Goal: Transaction & Acquisition: Purchase product/service

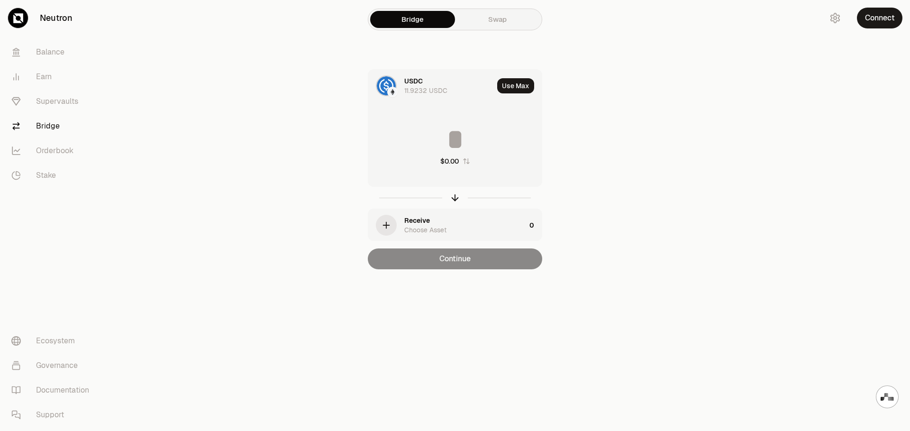
click at [436, 85] on div "USDC 11.9232 USDC" at bounding box center [448, 85] width 89 height 19
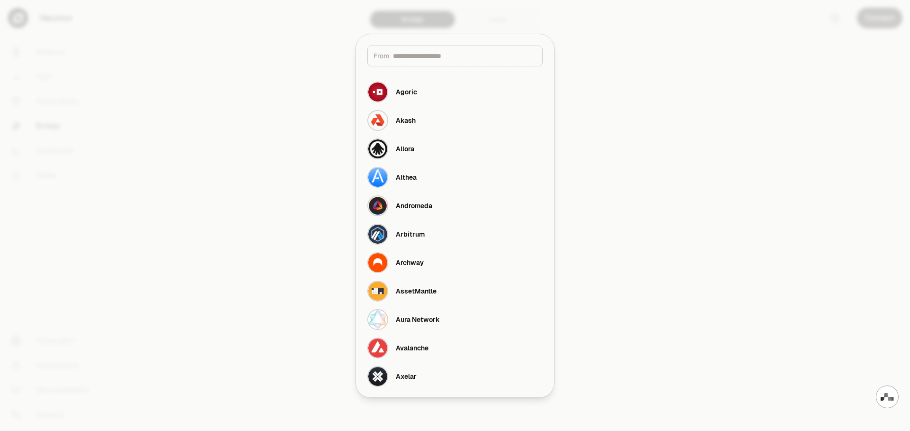
click at [727, 111] on div at bounding box center [455, 215] width 910 height 431
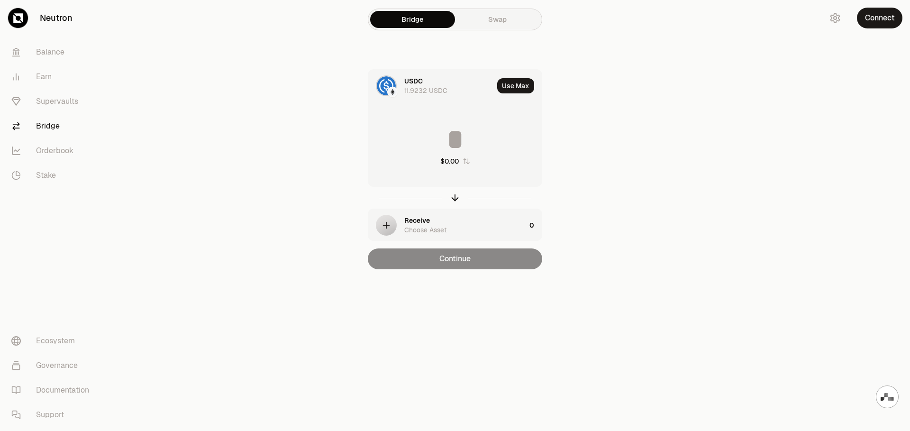
click at [455, 144] on input at bounding box center [454, 139] width 173 height 28
type input "*"
click at [449, 226] on div "Receive Choose Asset" at bounding box center [464, 225] width 121 height 19
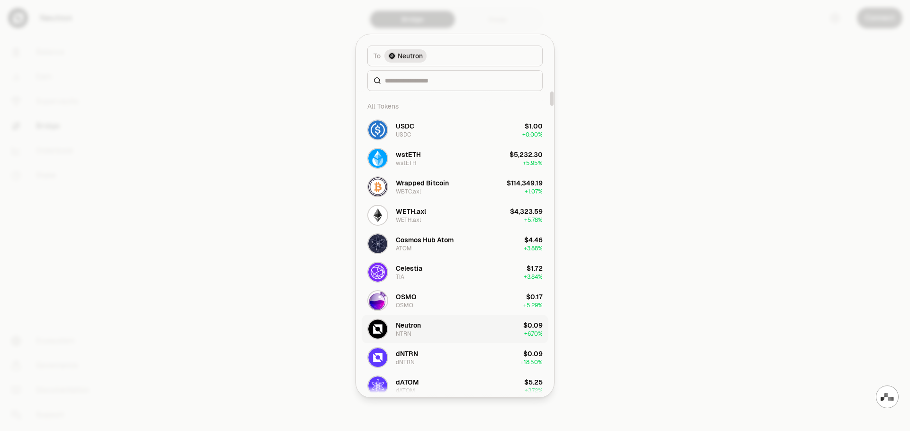
click at [437, 330] on button "Neutron NTRN $0.09 + 6.70%" at bounding box center [455, 329] width 187 height 28
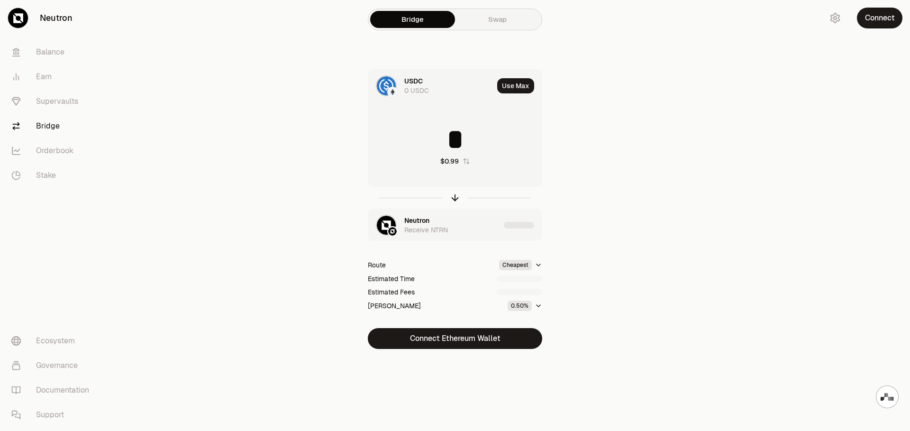
click at [665, 252] on main "Bridge Swap USDC 0 USDC Use Max * $0.99 Neutron Receive NTRN Route Cheapest Est…" at bounding box center [508, 193] width 804 height 387
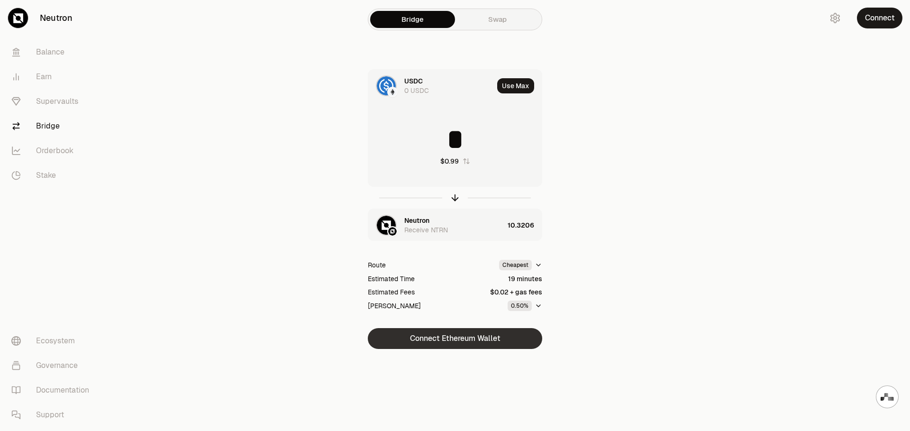
click at [486, 340] on button "Connect Ethereum Wallet" at bounding box center [455, 338] width 174 height 21
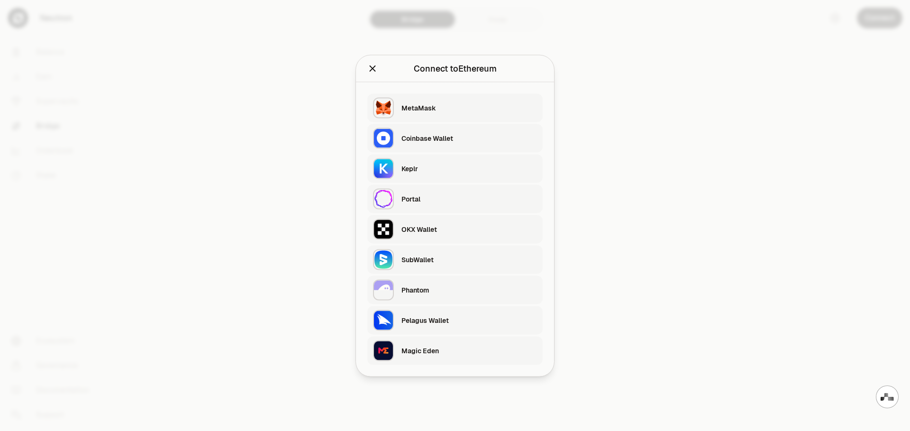
click at [456, 108] on div "MetaMask" at bounding box center [469, 107] width 136 height 9
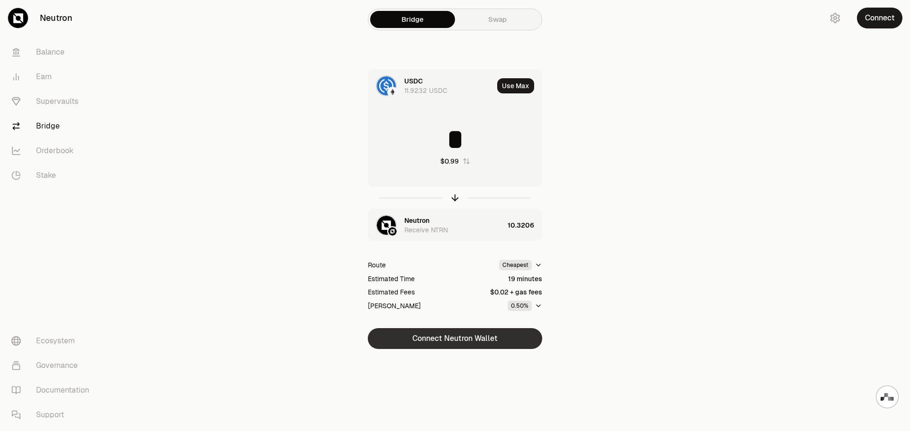
click at [474, 340] on button "Connect Neutron Wallet" at bounding box center [455, 338] width 174 height 21
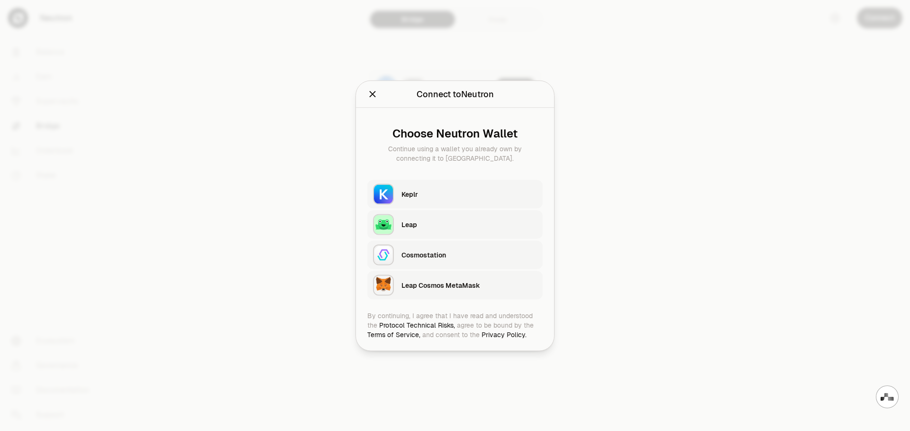
click at [464, 287] on div "Leap Cosmos MetaMask" at bounding box center [469, 284] width 136 height 9
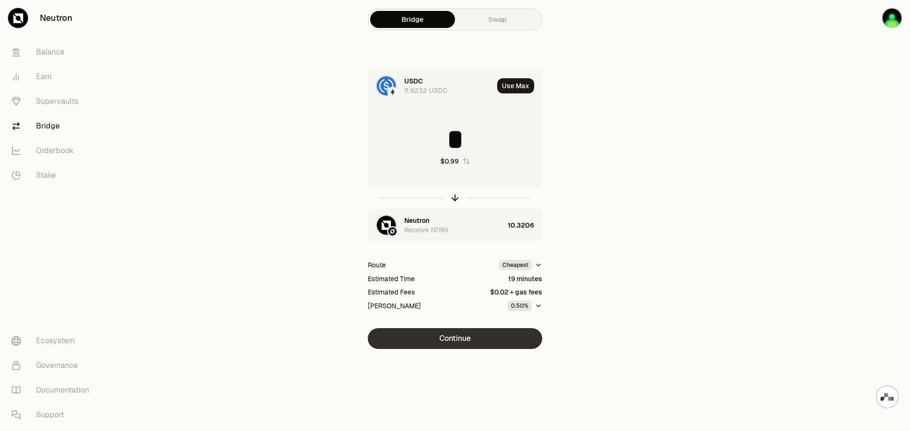
click at [472, 341] on button "Continue" at bounding box center [455, 338] width 174 height 21
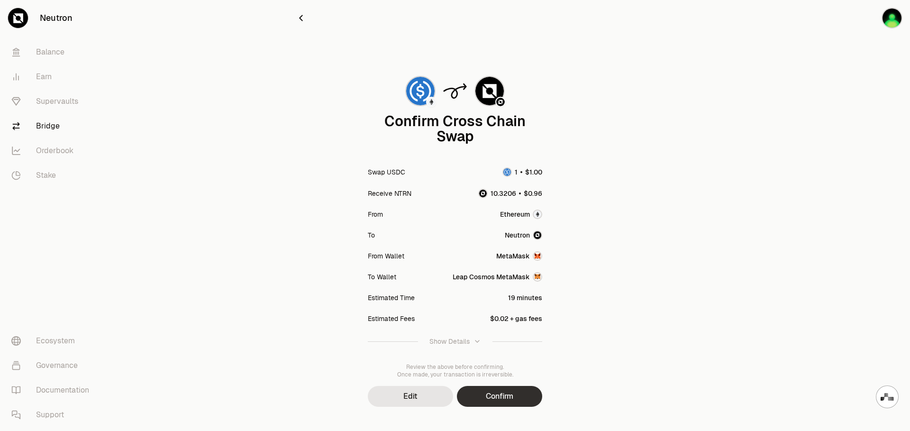
click at [512, 399] on button "Confirm" at bounding box center [499, 396] width 85 height 21
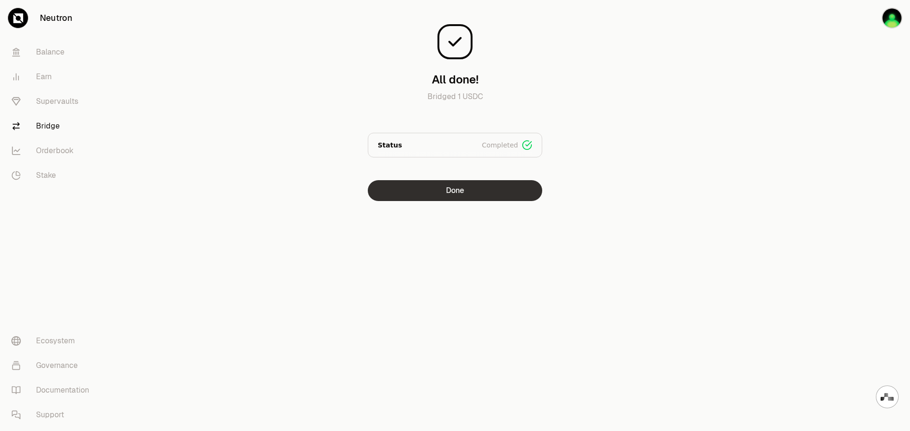
click at [472, 193] on button "Done" at bounding box center [455, 190] width 174 height 21
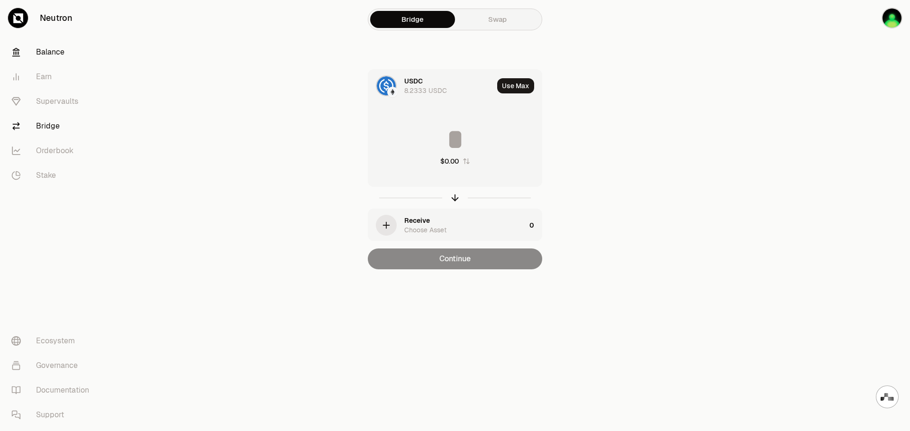
click at [54, 56] on link "Balance" at bounding box center [53, 52] width 99 height 25
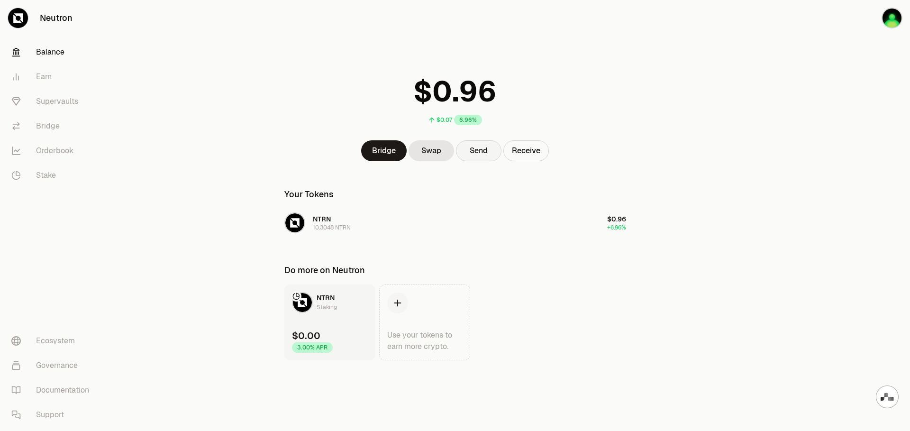
click at [480, 153] on button "Send" at bounding box center [478, 150] width 45 height 21
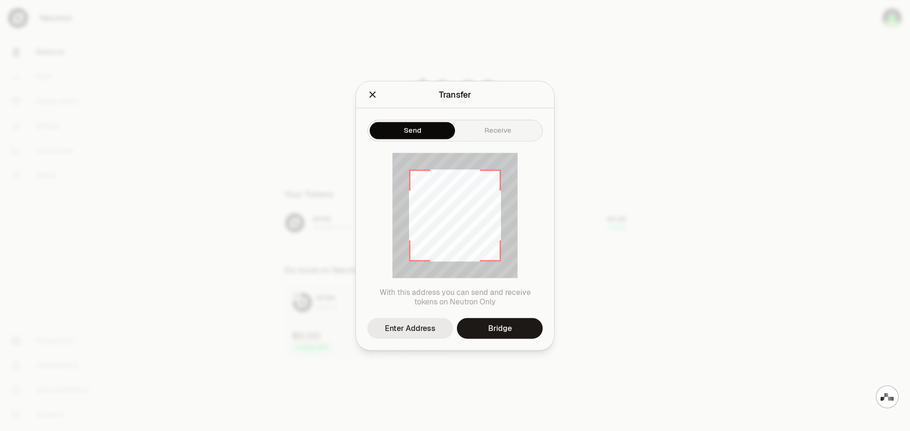
click at [406, 329] on div "Enter Address" at bounding box center [410, 327] width 51 height 11
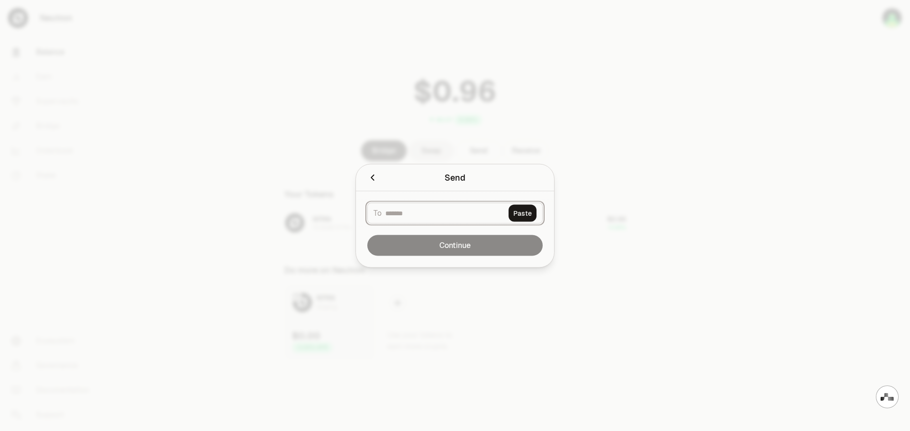
click at [415, 215] on input at bounding box center [444, 212] width 119 height 9
paste input "**********"
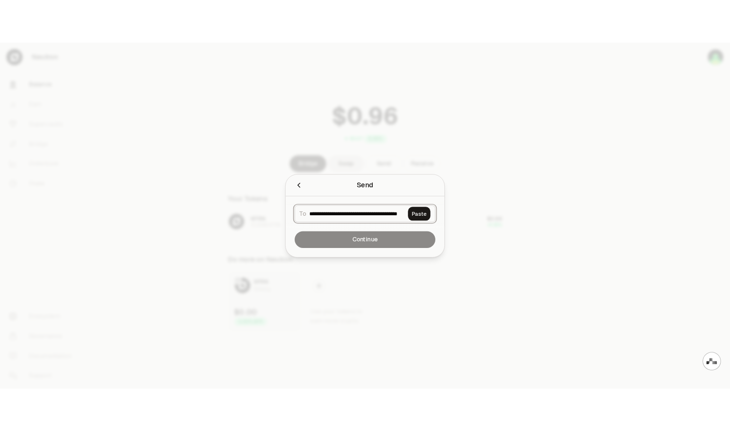
scroll to position [0, 43]
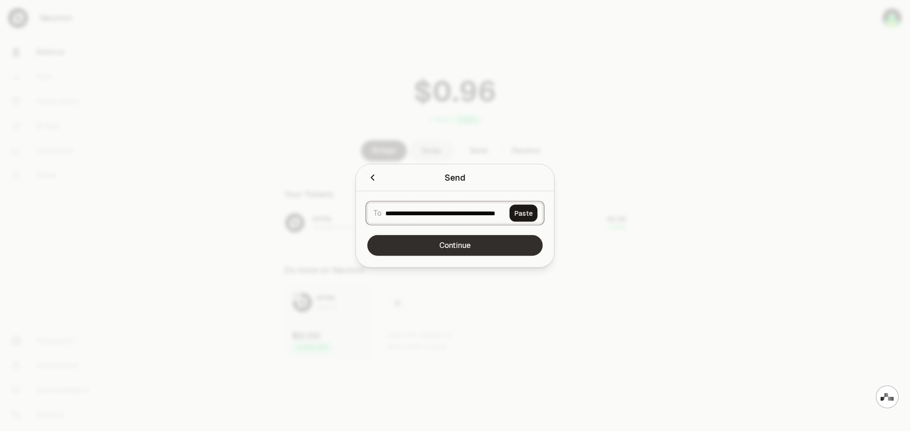
type input "**********"
click at [482, 244] on button "Continue" at bounding box center [454, 245] width 175 height 21
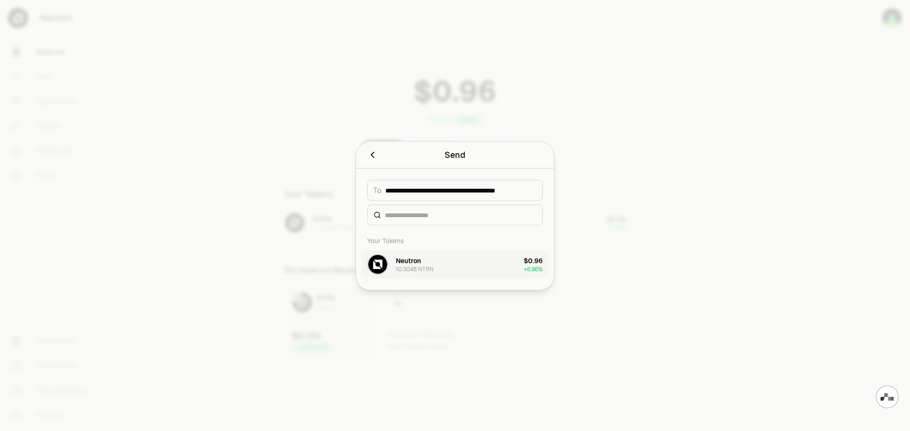
click at [428, 266] on div "10.3048 NTRN" at bounding box center [415, 269] width 38 height 8
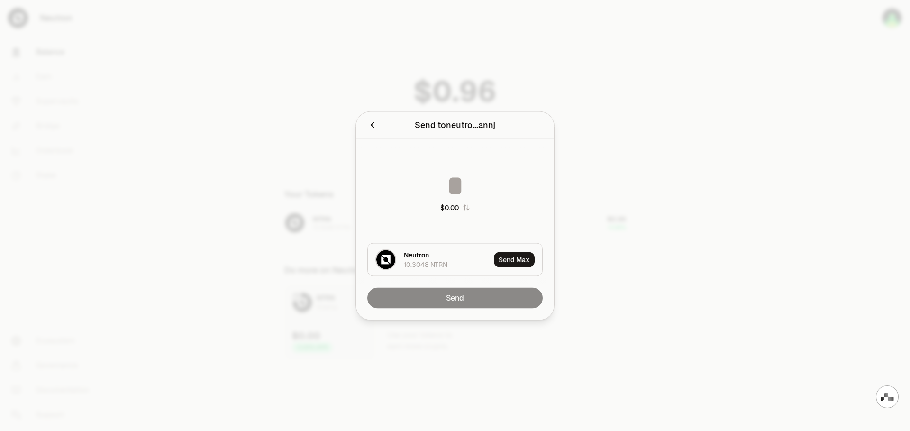
click at [459, 184] on input at bounding box center [454, 185] width 175 height 28
type input "*"
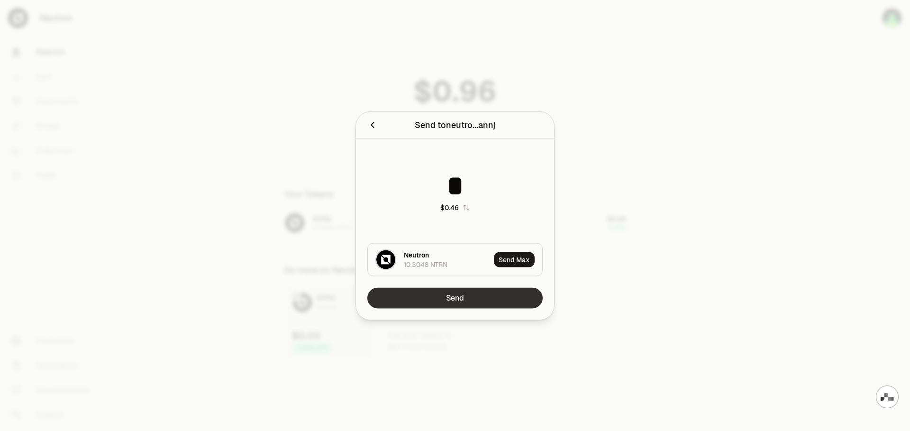
click at [457, 299] on button "Send" at bounding box center [454, 297] width 175 height 21
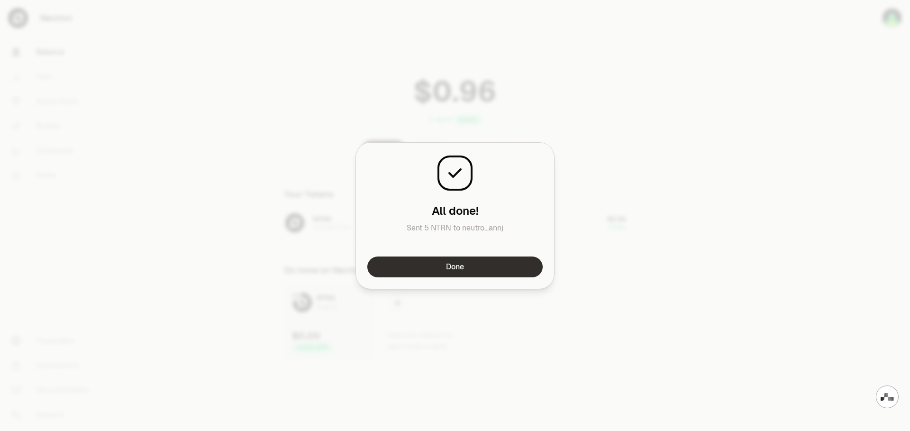
click at [497, 269] on button "Done" at bounding box center [454, 266] width 175 height 21
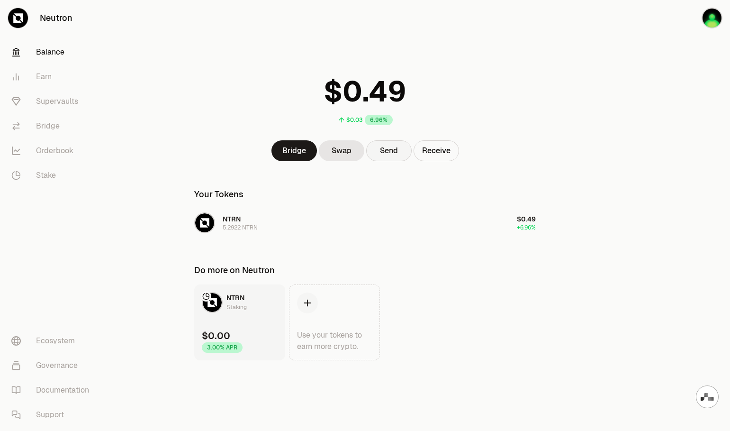
click at [386, 152] on button "Send" at bounding box center [388, 150] width 45 height 21
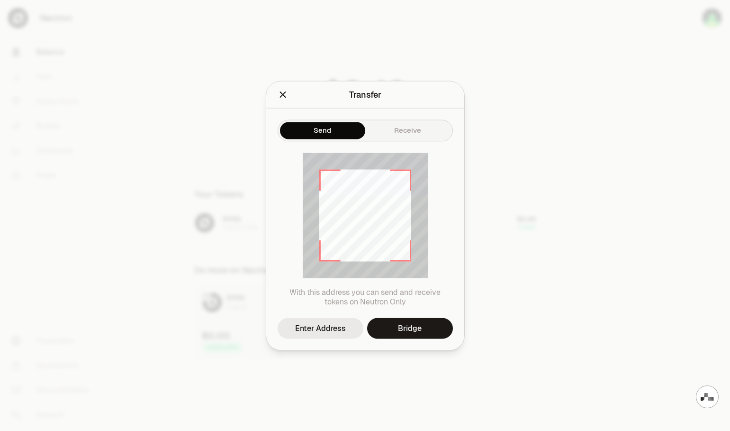
click at [329, 327] on div "Enter Address" at bounding box center [320, 327] width 51 height 11
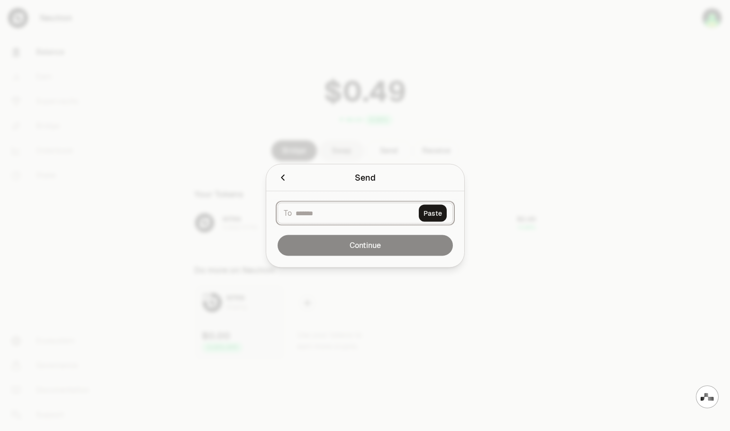
click at [327, 212] on input at bounding box center [355, 212] width 119 height 9
paste input "**********"
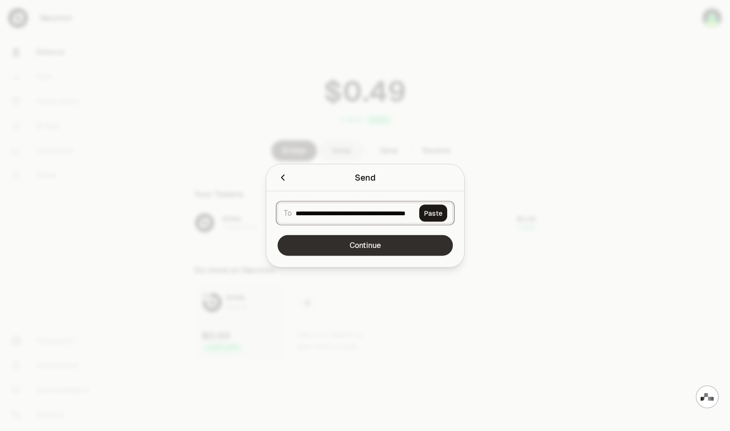
type input "**********"
click at [368, 248] on button "Continue" at bounding box center [365, 245] width 175 height 21
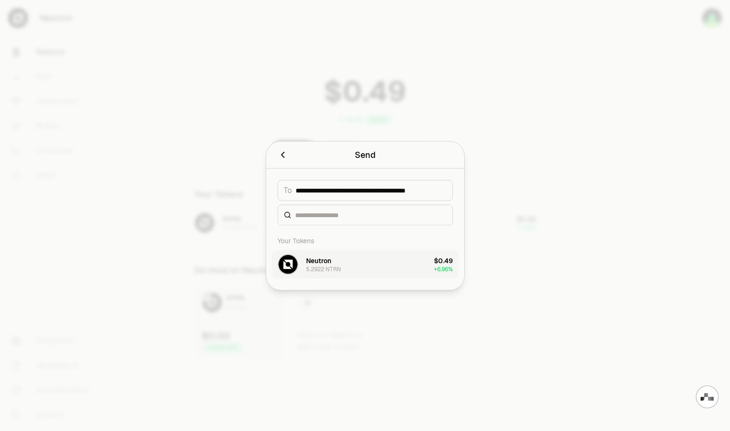
click at [350, 266] on button "Neutron 5.2922 NTRN $0.49 + 6.96%" at bounding box center [365, 264] width 187 height 28
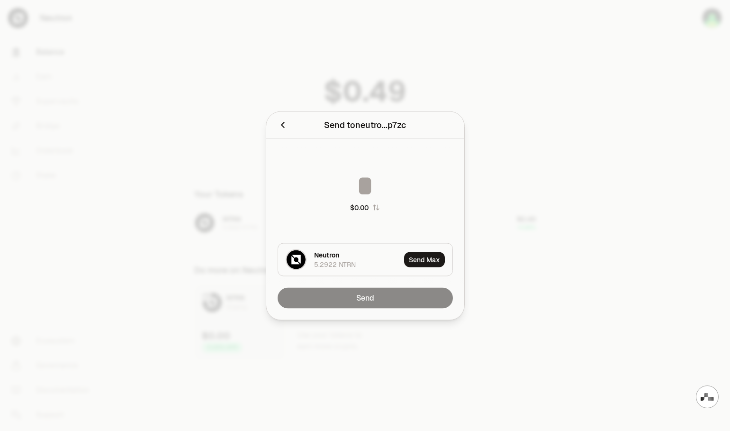
click at [369, 188] on input at bounding box center [365, 185] width 175 height 28
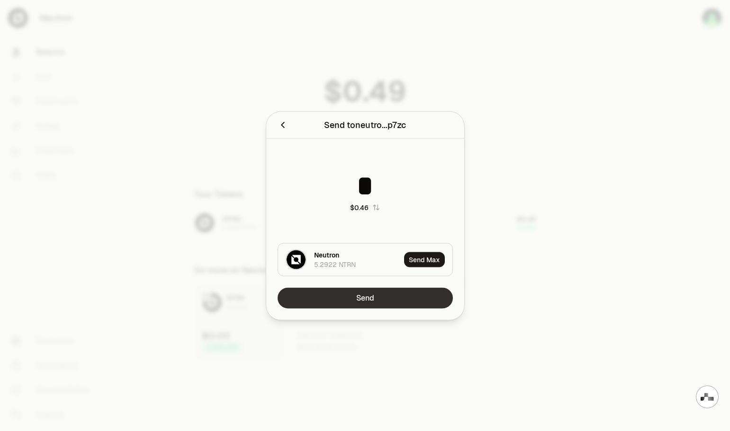
type input "*"
click at [384, 301] on button "Send" at bounding box center [365, 297] width 175 height 21
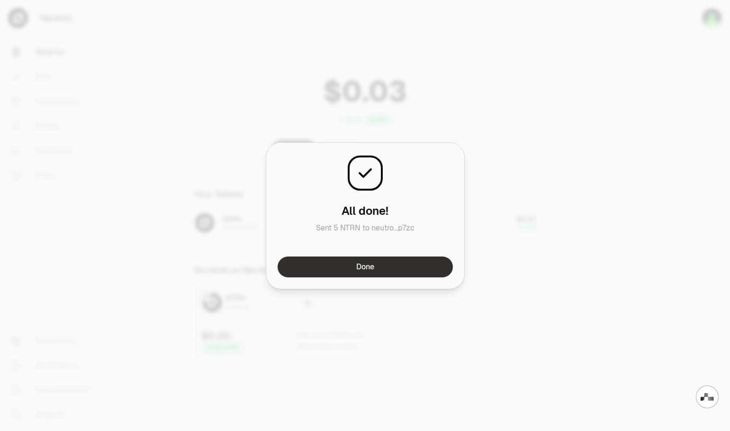
click at [398, 269] on button "Done" at bounding box center [365, 266] width 175 height 21
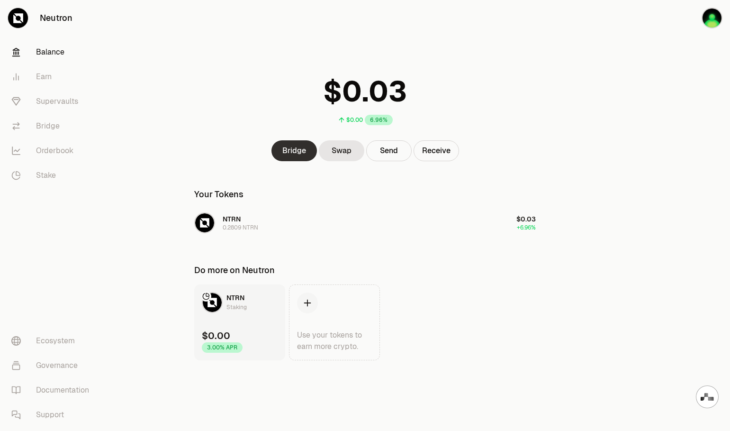
click at [296, 146] on link "Bridge" at bounding box center [294, 150] width 45 height 21
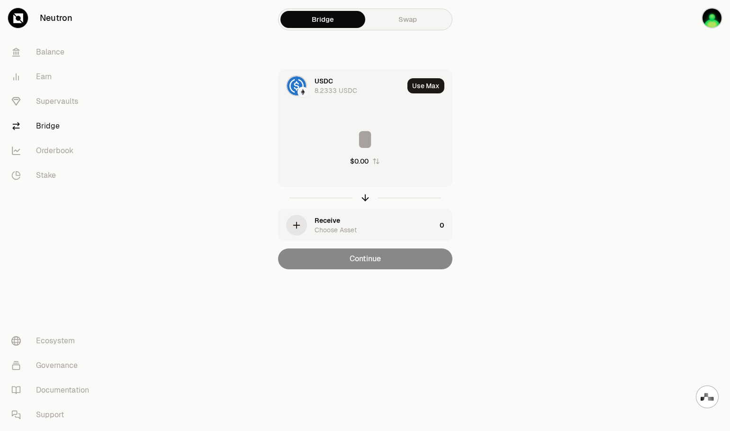
click at [366, 136] on input at bounding box center [365, 139] width 173 height 28
type input "***"
click at [375, 225] on div "Receive Choose Asset" at bounding box center [375, 225] width 121 height 19
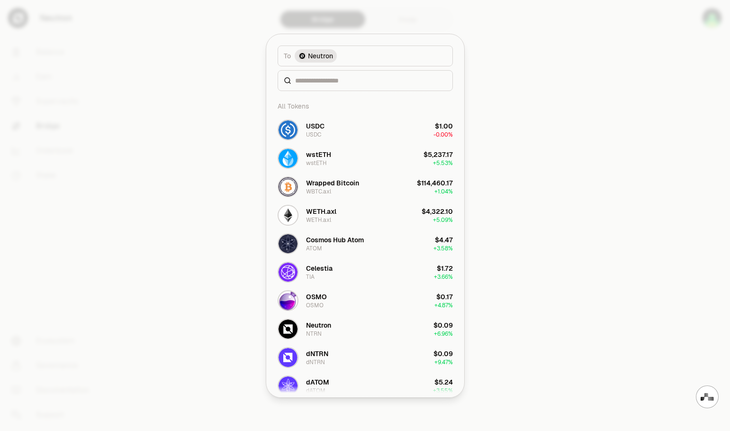
click at [321, 55] on span "Neutron" at bounding box center [320, 55] width 25 height 9
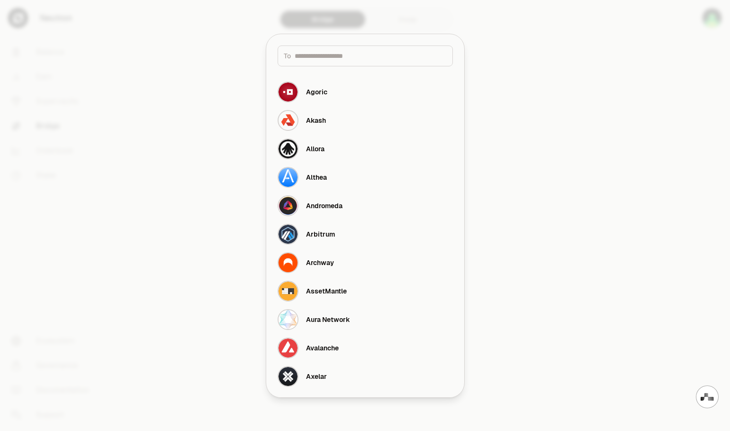
click at [554, 201] on div at bounding box center [365, 215] width 730 height 431
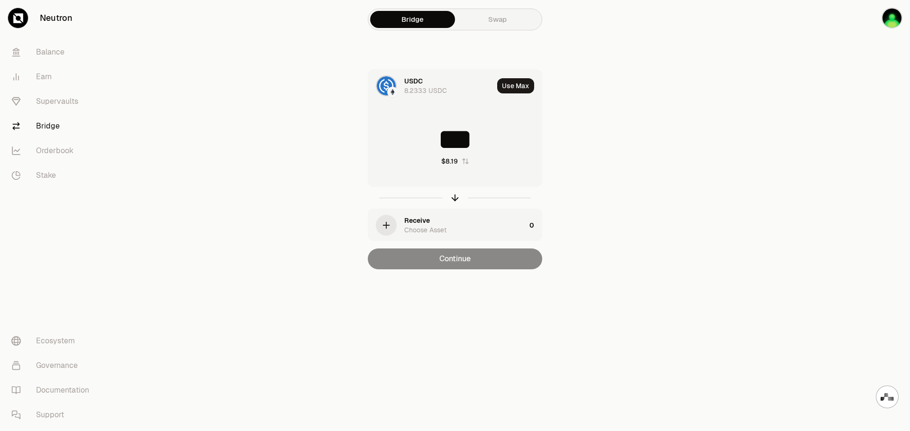
click at [440, 226] on div "Choose Asset" at bounding box center [425, 229] width 42 height 9
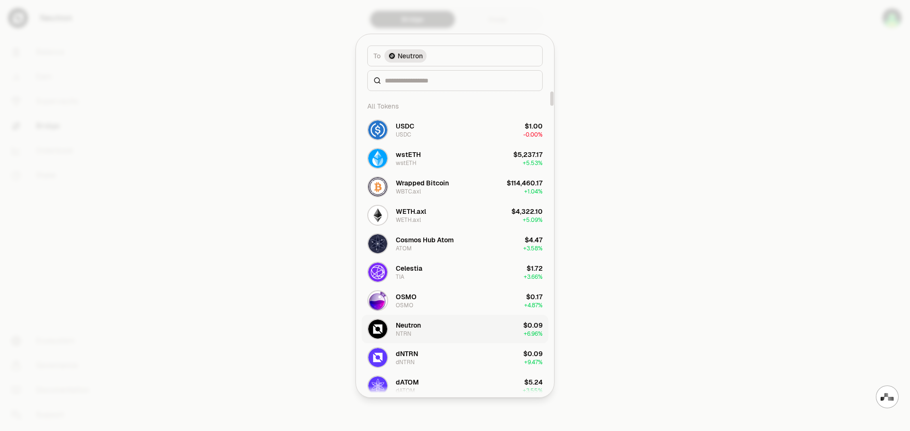
click at [429, 331] on button "Neutron NTRN $0.09 + 6.96%" at bounding box center [455, 329] width 187 height 28
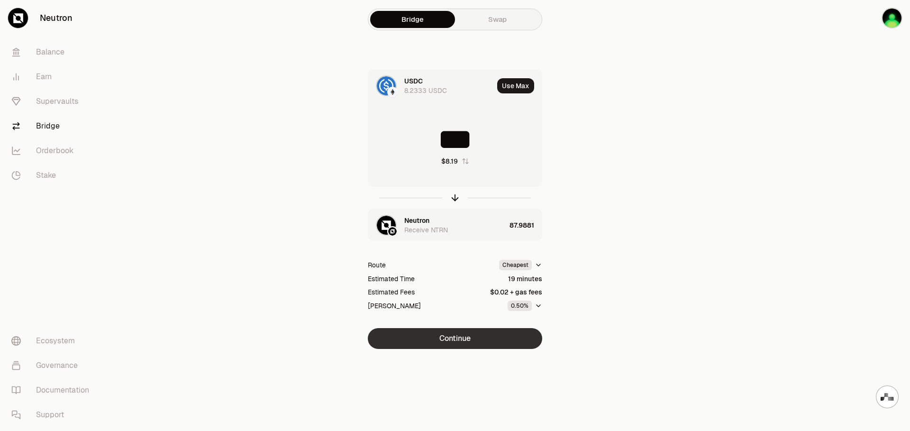
click at [464, 337] on button "Continue" at bounding box center [455, 338] width 174 height 21
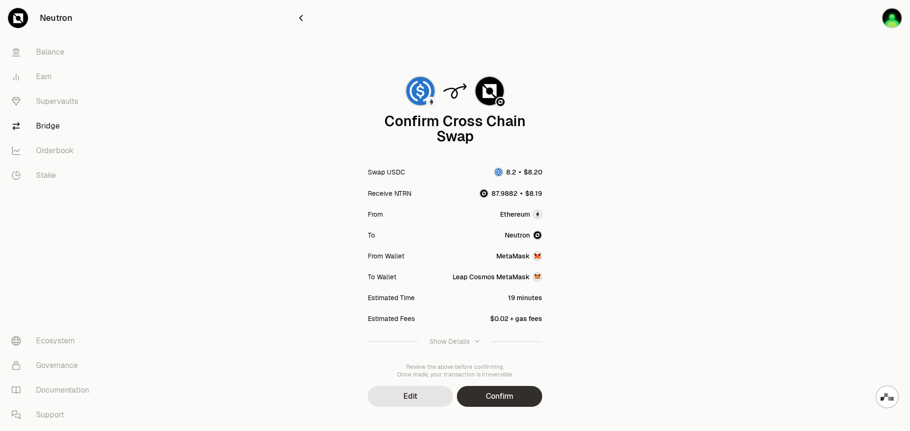
click at [509, 396] on button "Confirm" at bounding box center [499, 396] width 85 height 21
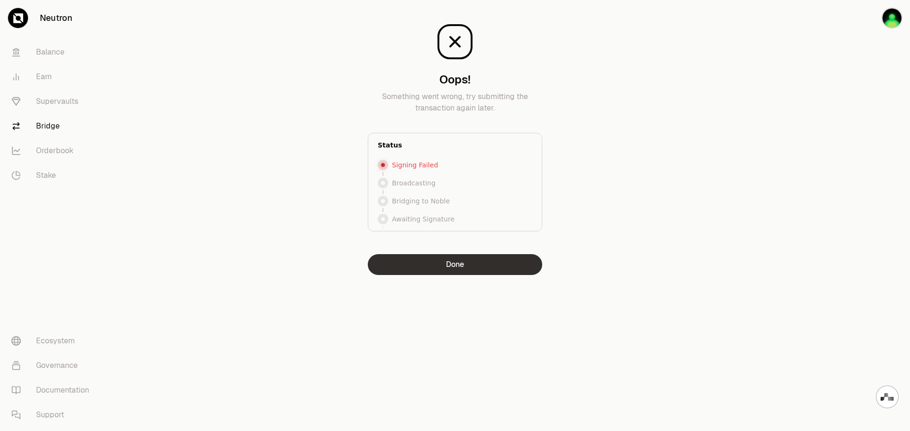
click at [465, 262] on button "Done" at bounding box center [455, 264] width 174 height 21
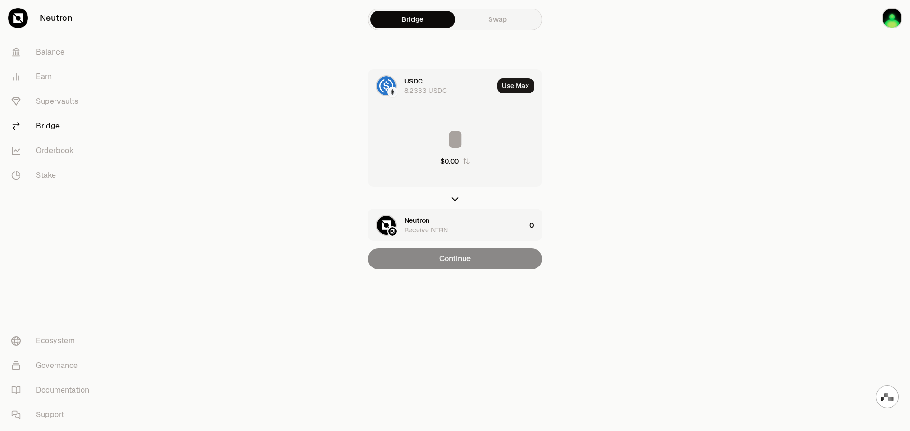
click at [456, 146] on input at bounding box center [454, 139] width 173 height 28
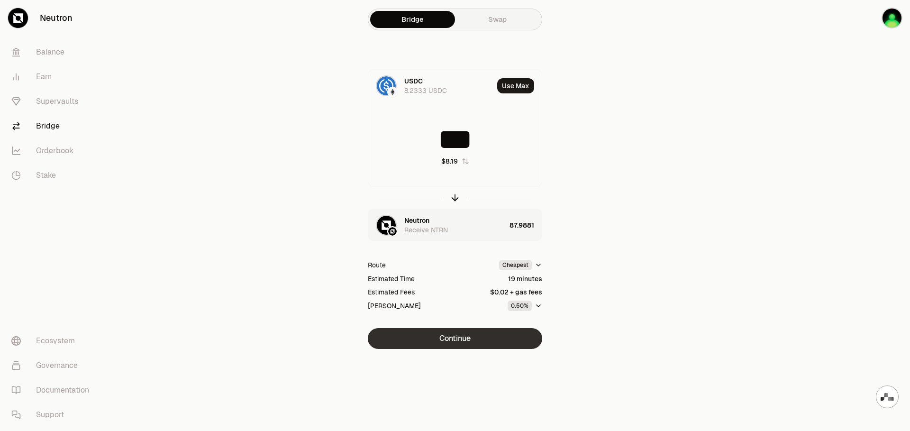
type input "***"
click at [487, 338] on button "Continue" at bounding box center [455, 338] width 174 height 21
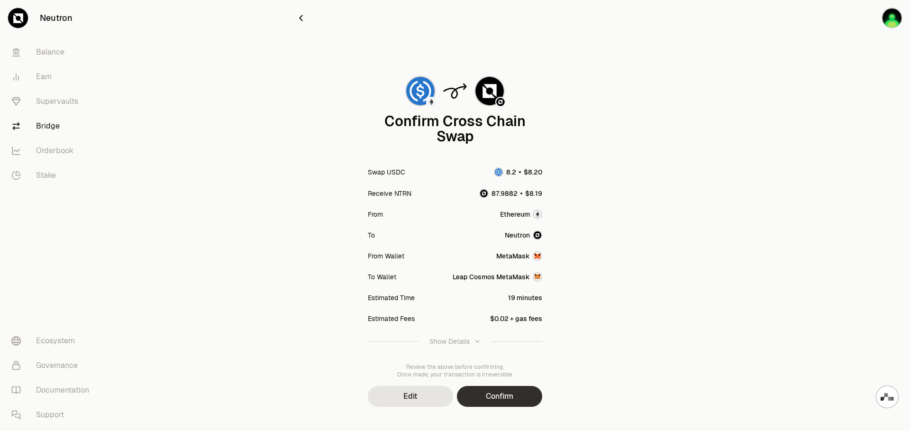
click at [507, 394] on button "Confirm" at bounding box center [499, 396] width 85 height 21
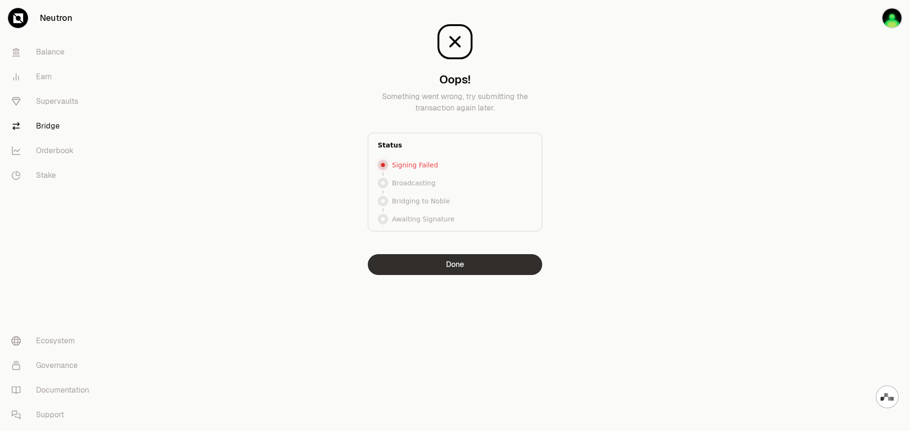
click at [487, 262] on button "Done" at bounding box center [455, 264] width 174 height 21
